Goal: Find specific page/section: Find specific page/section

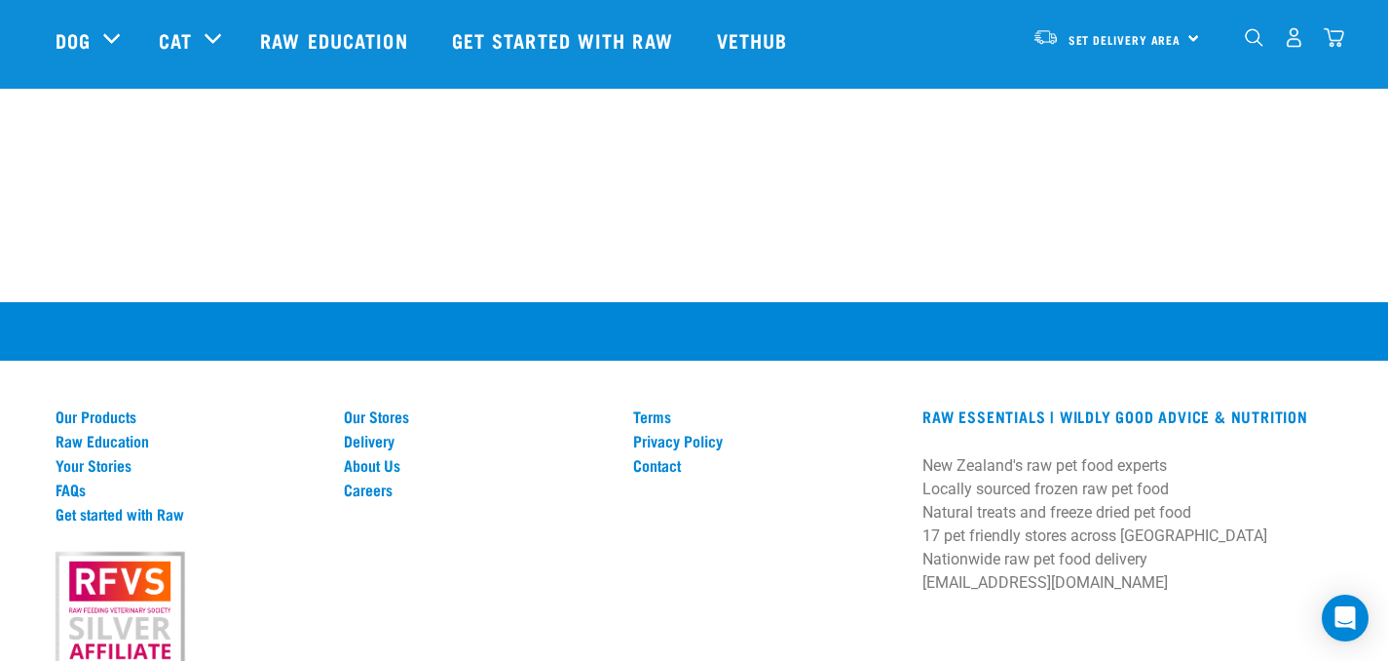
scroll to position [2111, 0]
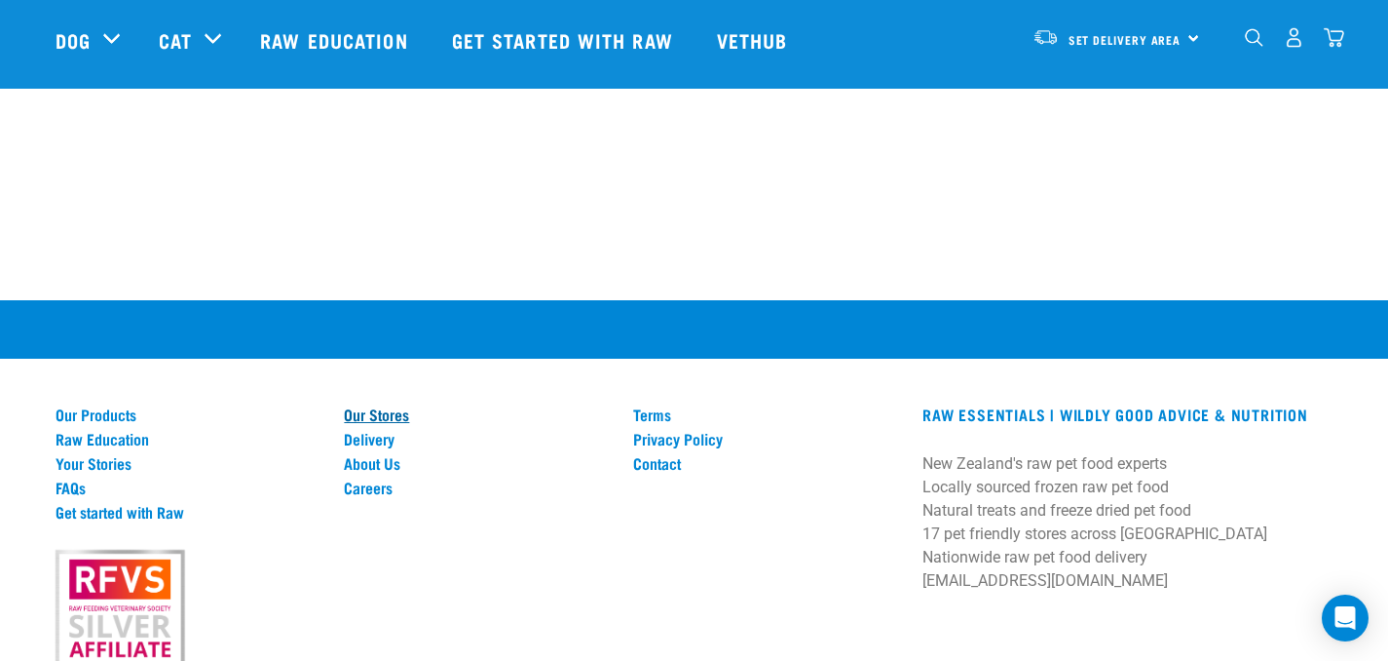
click at [384, 412] on link "Our Stores" at bounding box center [477, 414] width 266 height 18
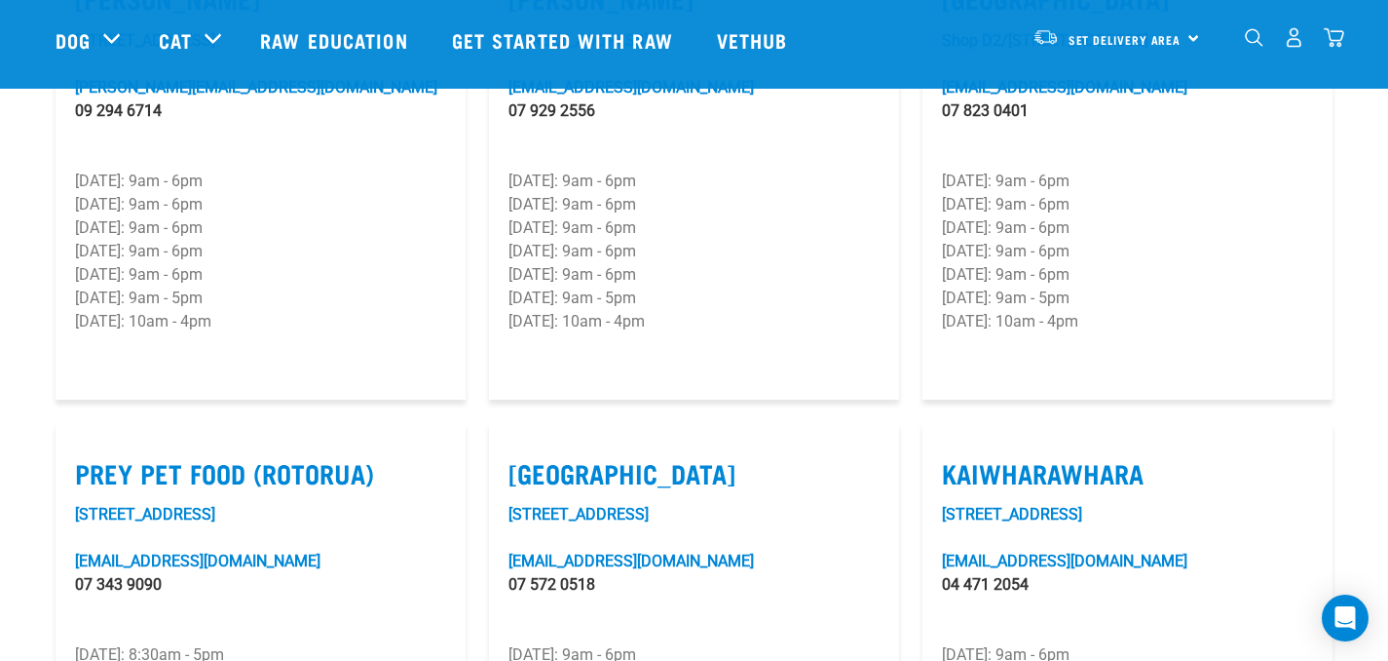
scroll to position [2041, 0]
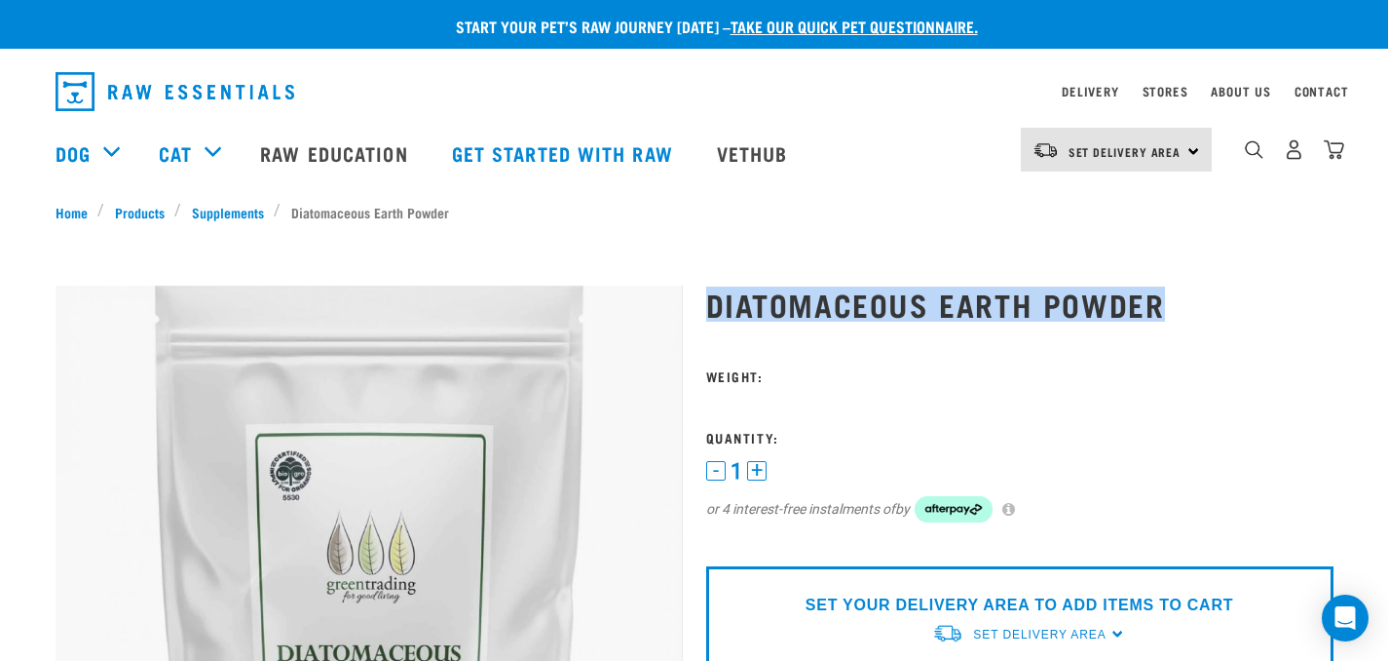
drag, startPoint x: 709, startPoint y: 295, endPoint x: 1170, endPoint y: 303, distance: 460.9
click at [1170, 303] on h1 "Diatomaceous Earth Powder" at bounding box center [1019, 303] width 627 height 35
click at [855, 308] on h1 "Diatomaceous Earth Powder" at bounding box center [1019, 303] width 627 height 35
drag, startPoint x: 705, startPoint y: 294, endPoint x: 1162, endPoint y: 299, distance: 457.0
click at [1162, 299] on h1 "Diatomaceous Earth Powder" at bounding box center [1019, 303] width 627 height 35
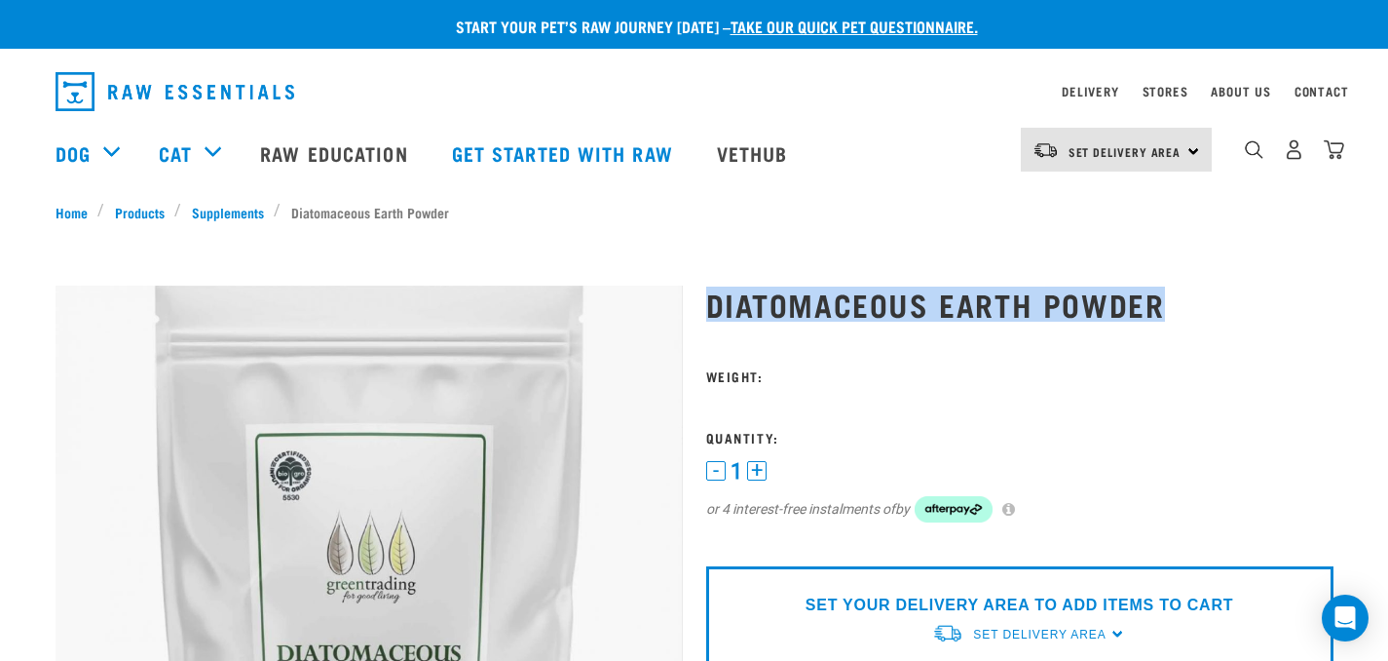
copy h1 "Diatomaceous Earth Powder"
